Goal: Browse casually

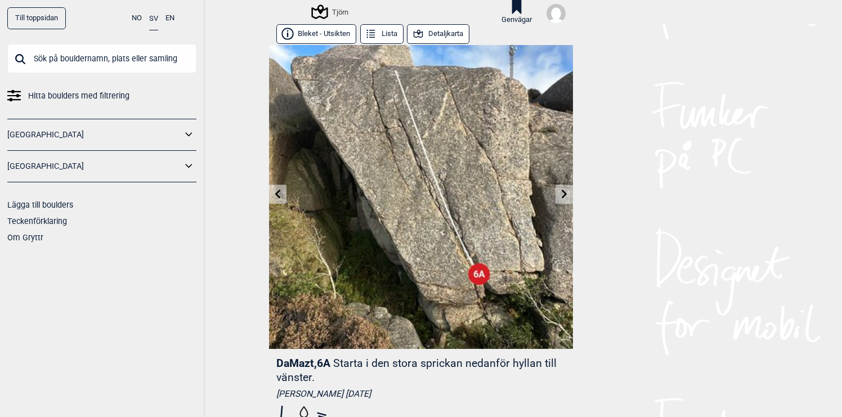
click at [568, 195] on icon at bounding box center [564, 194] width 9 height 9
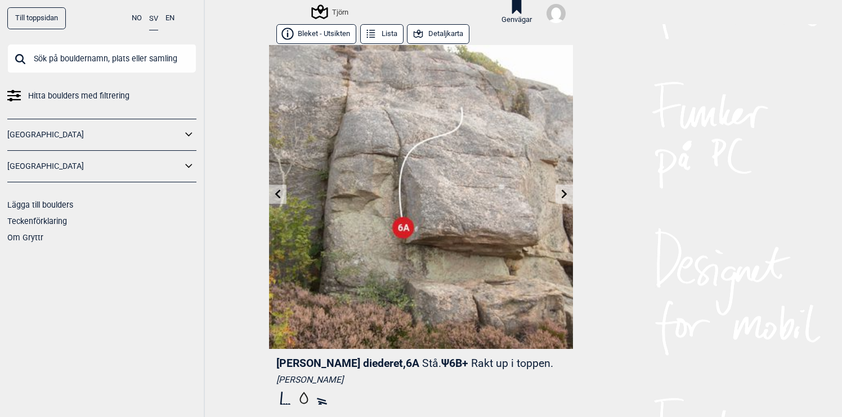
click at [568, 195] on icon at bounding box center [564, 194] width 9 height 9
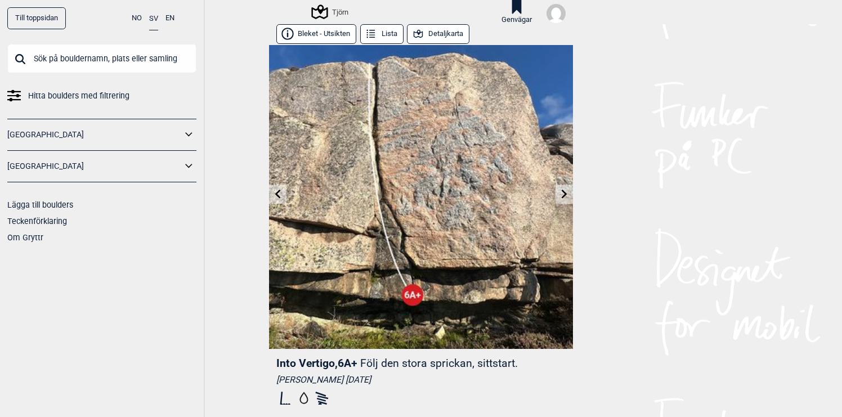
click at [568, 195] on icon at bounding box center [564, 194] width 9 height 9
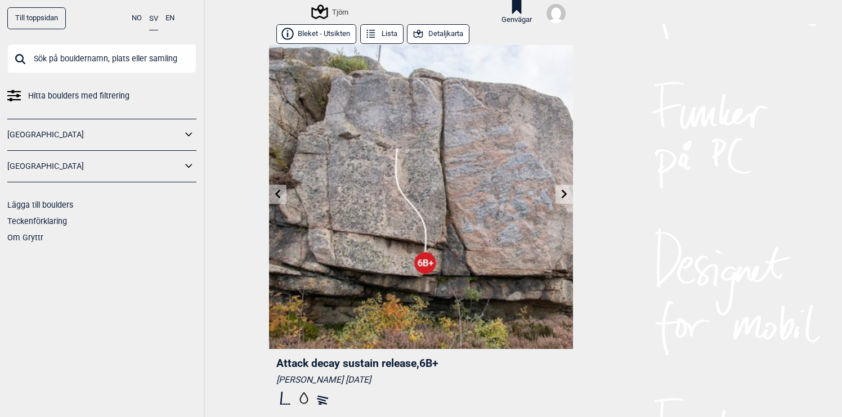
click at [282, 195] on icon at bounding box center [278, 194] width 9 height 9
